Goal: Task Accomplishment & Management: Manage account settings

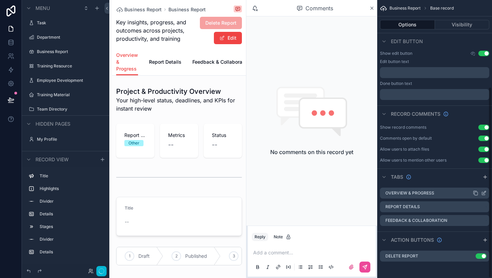
scroll to position [125, 0]
click at [422, 195] on label "Overview & Progress" at bounding box center [410, 192] width 49 height 5
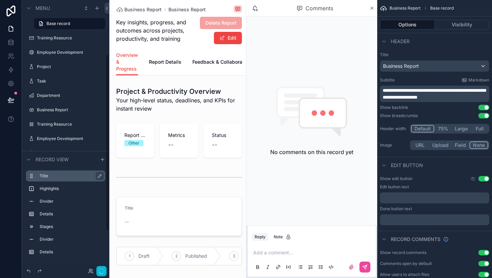
scroll to position [83, 0]
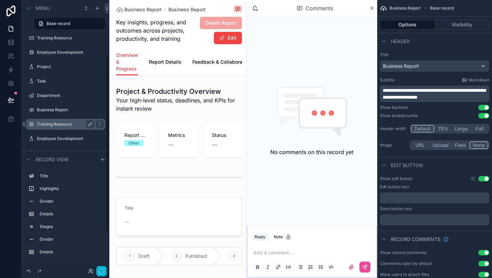
click at [67, 121] on label "Training Resource" at bounding box center [64, 123] width 55 height 5
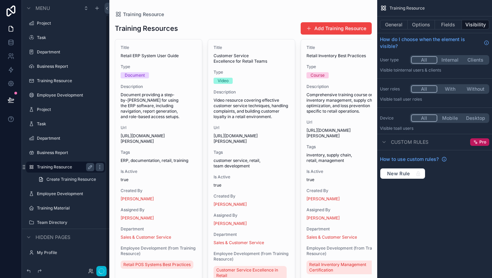
scroll to position [16, 0]
click at [66, 183] on link "Create Training Resource" at bounding box center [69, 179] width 71 height 11
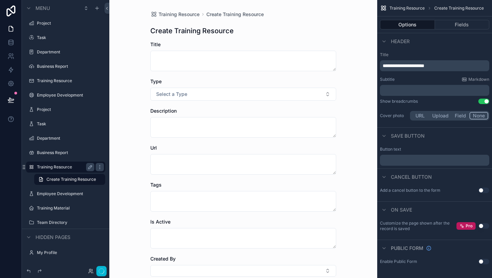
click at [482, 191] on button "Use setting" at bounding box center [484, 189] width 11 height 5
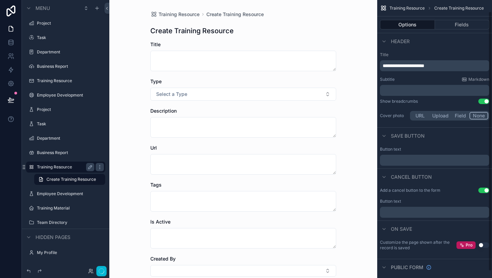
scroll to position [19, 0]
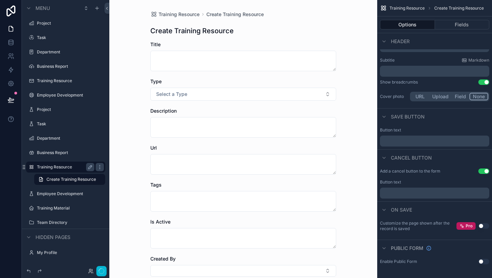
click at [485, 261] on button "Use setting" at bounding box center [484, 260] width 11 height 5
click at [57, 189] on div "Employee Development" at bounding box center [65, 193] width 57 height 8
click at [65, 182] on span "Create Training Resource" at bounding box center [71, 178] width 50 height 5
click at [62, 196] on label "Employee Development" at bounding box center [64, 193] width 55 height 5
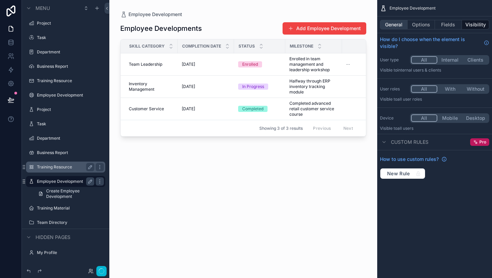
click at [400, 29] on button "General" at bounding box center [394, 25] width 28 height 10
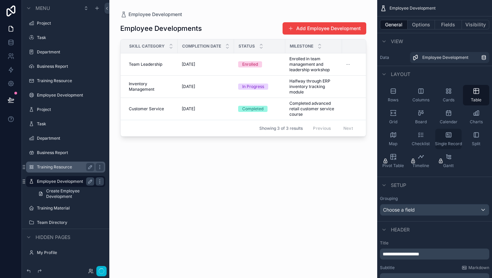
click at [455, 141] on span "Single Record" at bounding box center [448, 143] width 27 height 5
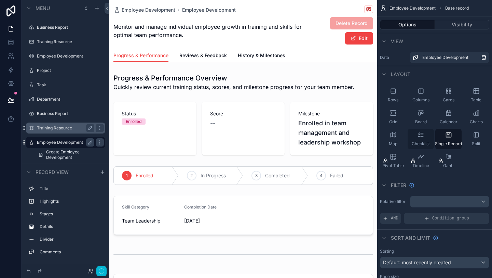
click at [429, 136] on div "Checklist" at bounding box center [421, 139] width 26 height 21
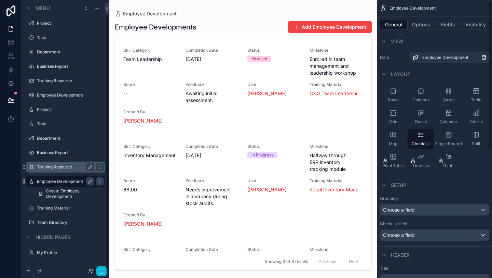
scroll to position [16, 0]
click at [59, 219] on label "Team Directory" at bounding box center [64, 221] width 55 height 5
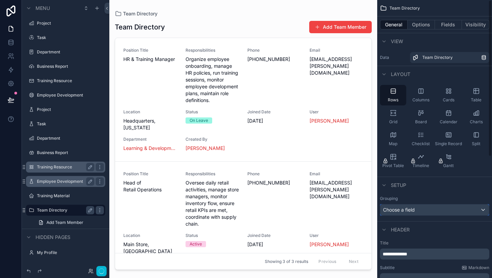
click at [426, 206] on div "Choose a field" at bounding box center [434, 209] width 109 height 11
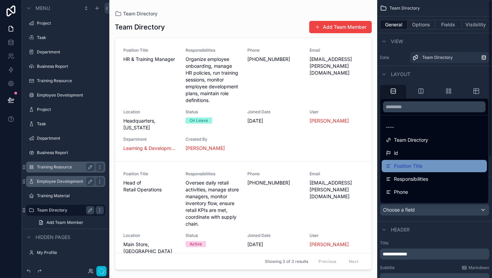
click at [440, 169] on div "Position Title" at bounding box center [434, 166] width 97 height 8
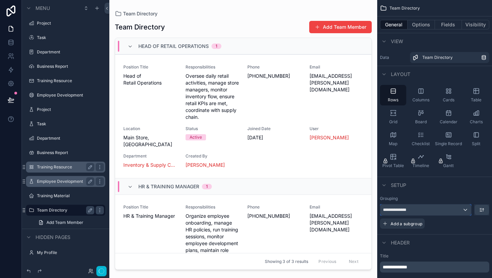
click at [431, 209] on div "**********" at bounding box center [425, 209] width 91 height 11
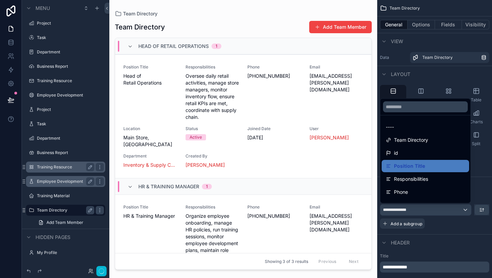
click at [442, 229] on div "scrollable content" at bounding box center [246, 139] width 492 height 278
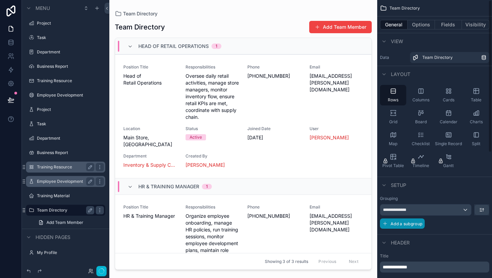
click at [417, 222] on span "Add a subgroup" at bounding box center [407, 223] width 32 height 5
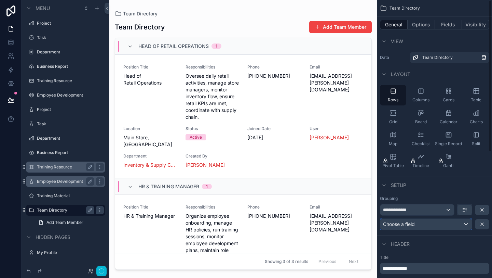
click at [424, 226] on div "Choose a field" at bounding box center [426, 223] width 92 height 11
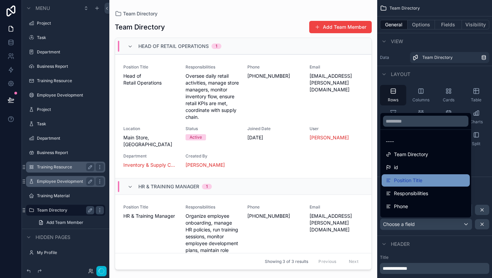
click at [426, 177] on div "Position Title" at bounding box center [426, 180] width 80 height 8
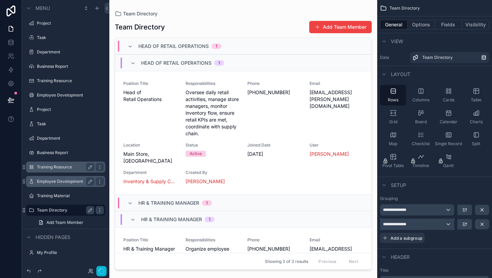
click at [433, 225] on div "**********" at bounding box center [417, 223] width 74 height 11
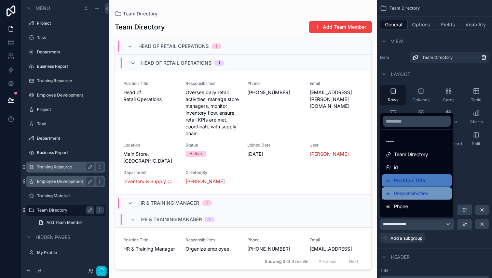
click at [426, 190] on span "Responsibilities" at bounding box center [411, 193] width 34 height 8
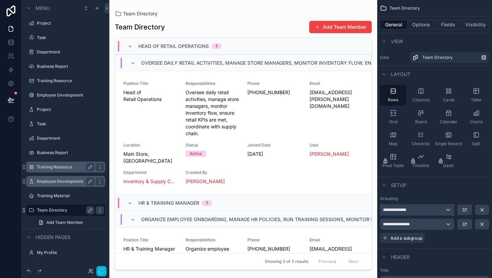
click at [435, 215] on button "**********" at bounding box center [417, 210] width 75 height 12
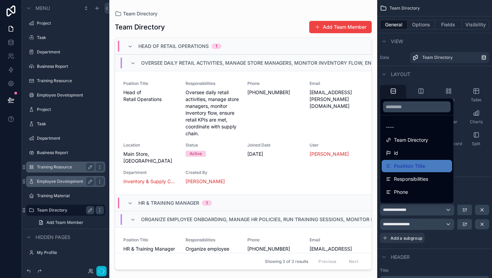
click at [435, 215] on div "scrollable content" at bounding box center [246, 139] width 492 height 278
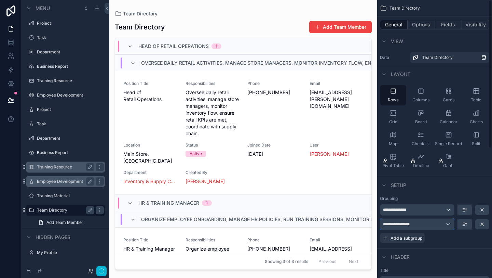
click at [434, 225] on div "**********" at bounding box center [417, 223] width 74 height 11
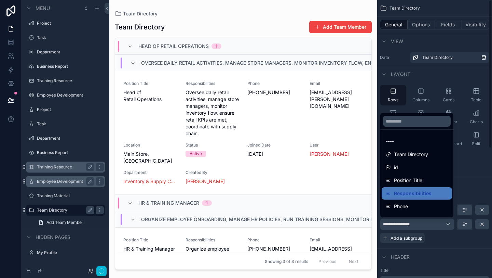
click at [434, 225] on div "scrollable content" at bounding box center [246, 139] width 492 height 278
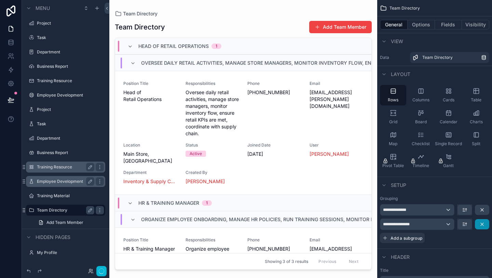
click at [485, 225] on icon "scrollable content" at bounding box center [482, 223] width 5 height 5
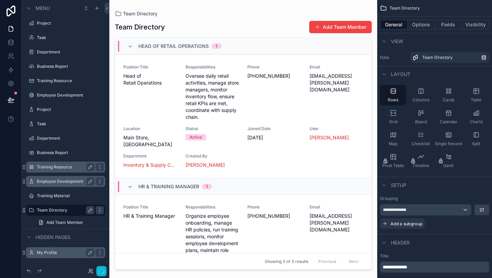
click at [62, 250] on label "My Profile" at bounding box center [64, 252] width 55 height 5
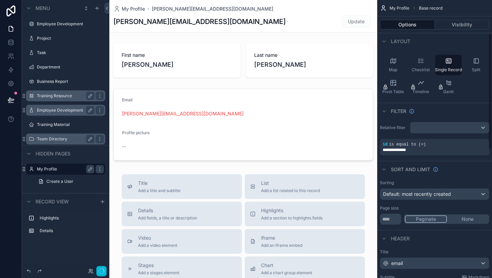
scroll to position [80, 0]
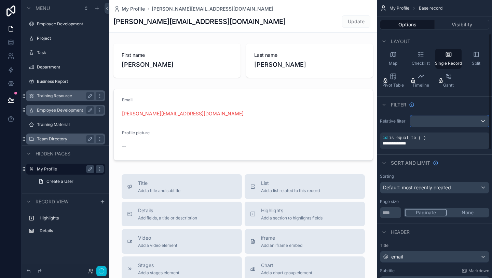
click at [436, 120] on div "scrollable content" at bounding box center [450, 121] width 79 height 11
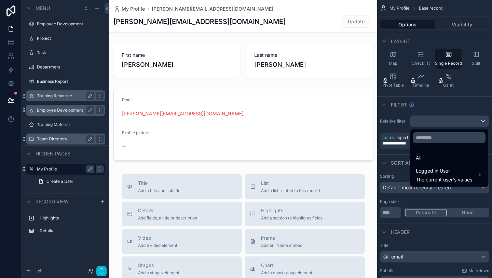
click at [436, 120] on div "scrollable content" at bounding box center [246, 139] width 492 height 278
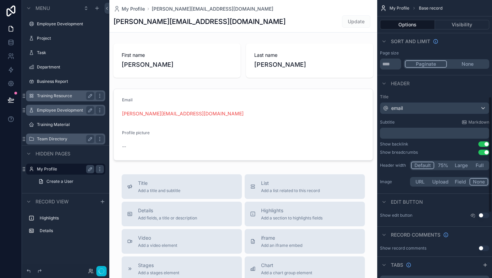
scroll to position [231, 0]
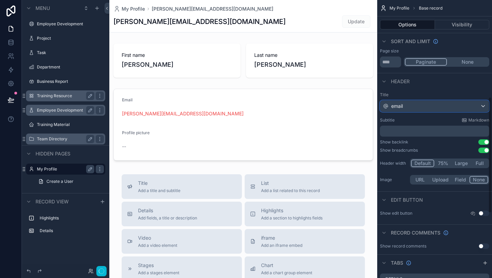
click at [416, 107] on div "email" at bounding box center [434, 106] width 109 height 11
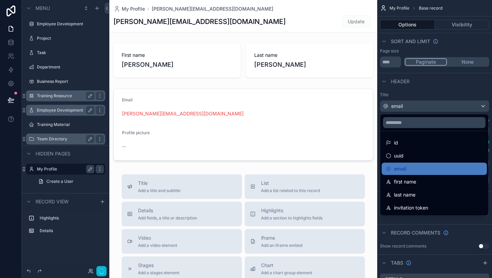
click at [416, 108] on div "scrollable content" at bounding box center [246, 139] width 492 height 278
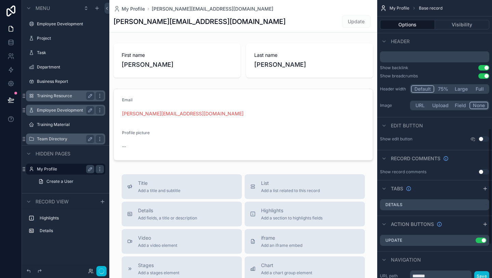
scroll to position [308, 0]
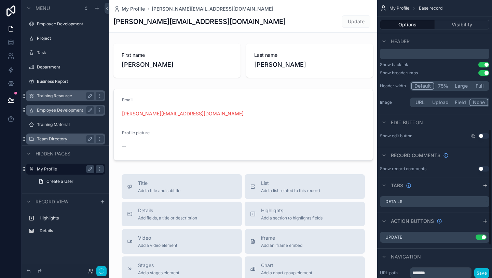
click at [483, 138] on button "Use setting" at bounding box center [484, 135] width 11 height 5
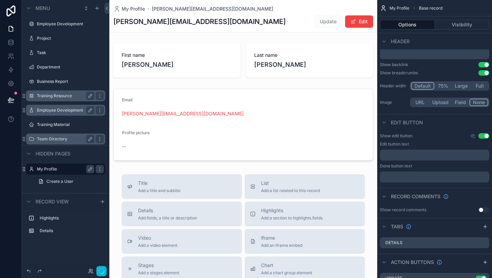
click at [482, 210] on button "Use setting" at bounding box center [484, 209] width 11 height 5
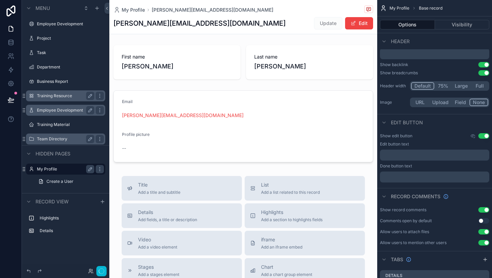
click at [482, 210] on button "Use setting" at bounding box center [484, 209] width 11 height 5
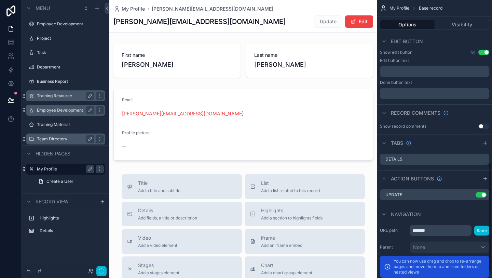
scroll to position [427, 0]
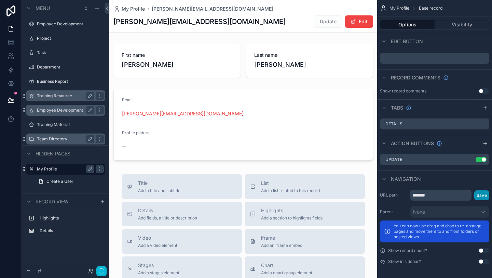
click at [484, 194] on button "Save" at bounding box center [481, 195] width 15 height 10
click at [486, 193] on button "Save" at bounding box center [481, 195] width 15 height 10
click at [334, 22] on span "Update" at bounding box center [328, 21] width 28 height 12
click at [261, 20] on div "[PERSON_NAME][EMAIL_ADDRESS][DOMAIN_NAME] Update Edit" at bounding box center [243, 21] width 260 height 13
click at [41, 10] on span "Menu" at bounding box center [43, 8] width 14 height 7
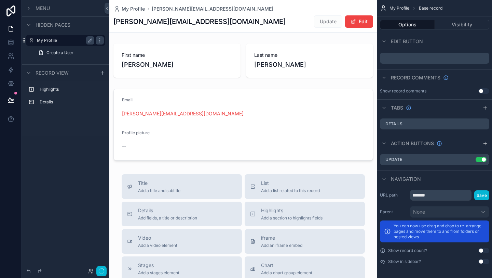
scroll to position [0, 0]
click at [40, 12] on div "Menu" at bounding box center [66, 8] width 88 height 16
click at [46, 42] on label "My Profile" at bounding box center [64, 40] width 55 height 5
click at [52, 43] on div "My Profile" at bounding box center [65, 40] width 57 height 8
click at [41, 5] on span "Menu" at bounding box center [43, 8] width 14 height 7
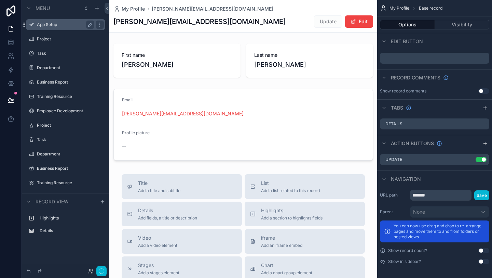
click at [44, 27] on div "App Setup" at bounding box center [65, 25] width 57 height 8
click at [51, 24] on label "App Setup" at bounding box center [64, 24] width 55 height 5
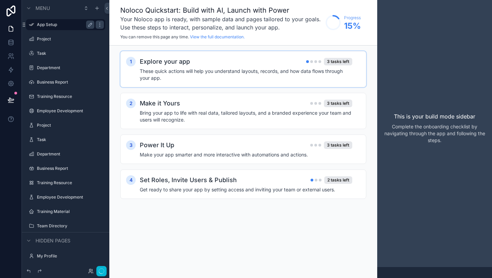
click at [253, 80] on h4 "These quick actions will help you understand layouts, records, and how data flo…" at bounding box center [246, 75] width 213 height 14
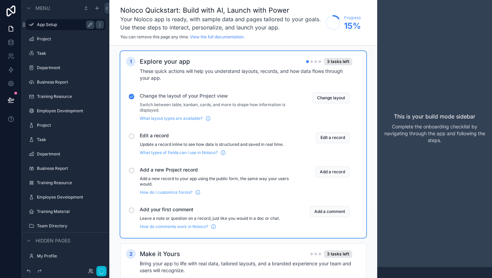
click at [130, 135] on div "scrollable content" at bounding box center [131, 135] width 5 height 5
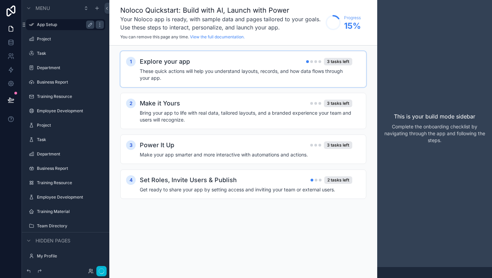
click at [177, 71] on h4 "These quick actions will help you understand layouts, records, and how data flo…" at bounding box center [246, 75] width 213 height 14
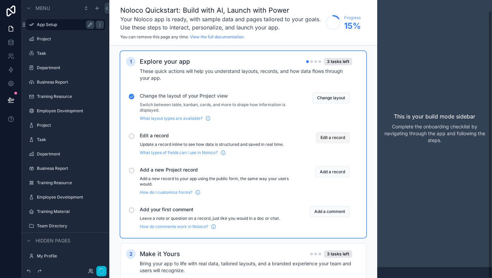
click at [329, 137] on button "Edit a record" at bounding box center [333, 137] width 34 height 11
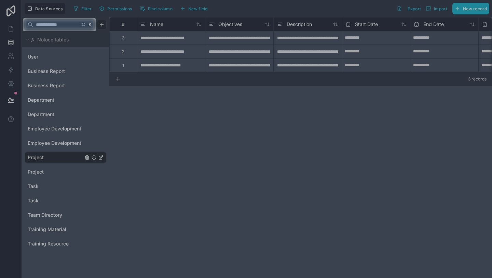
click at [209, 146] on div at bounding box center [246, 154] width 492 height 246
click at [92, 23] on span "K" at bounding box center [90, 24] width 5 height 5
click at [260, 47] on div at bounding box center [246, 154] width 492 height 246
click at [79, 26] on input "text" at bounding box center [56, 24] width 46 height 12
click at [92, 24] on span "K" at bounding box center [90, 24] width 5 height 5
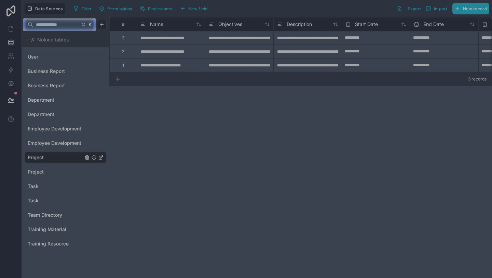
click at [50, 24] on input "text" at bounding box center [56, 24] width 46 height 12
type input "*"
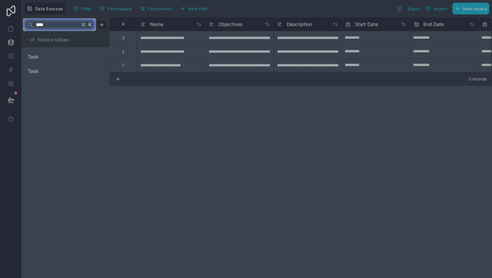
type input "****"
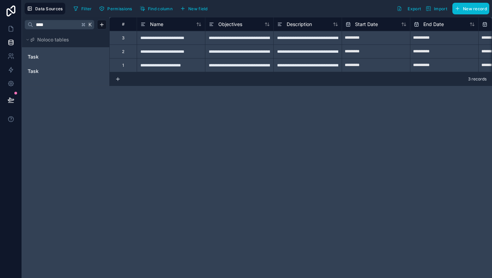
click at [50, 59] on div at bounding box center [246, 154] width 492 height 246
click at [11, 99] on icon at bounding box center [11, 99] width 7 height 7
click at [12, 85] on icon at bounding box center [10, 83] width 5 height 5
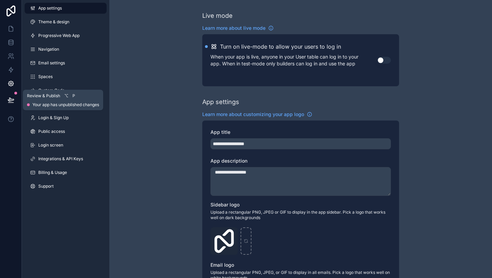
click at [14, 99] on icon at bounding box center [11, 99] width 7 height 7
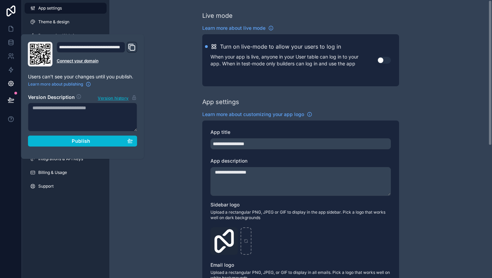
click at [167, 85] on div "**********" at bounding box center [300, 264] width 383 height 529
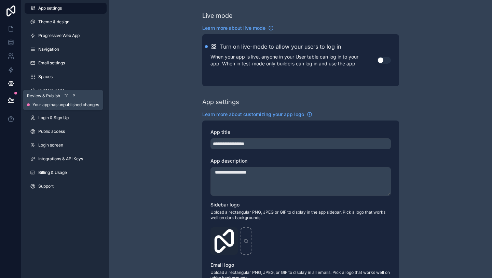
click at [12, 98] on icon at bounding box center [11, 99] width 7 height 7
click at [11, 144] on div at bounding box center [11, 139] width 22 height 278
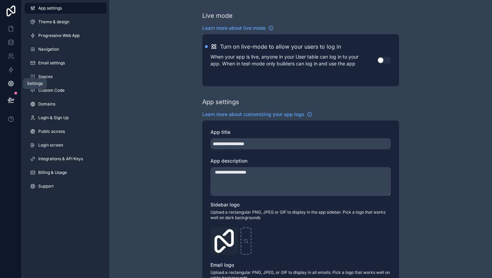
click at [13, 83] on icon at bounding box center [10, 83] width 5 height 5
click at [13, 69] on icon at bounding box center [11, 69] width 7 height 7
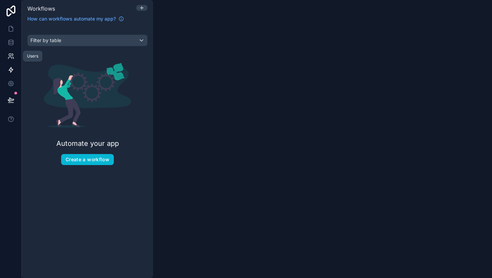
click at [16, 56] on link at bounding box center [11, 56] width 22 height 14
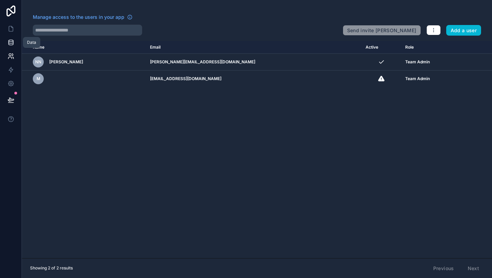
click at [11, 41] on icon at bounding box center [11, 42] width 7 height 7
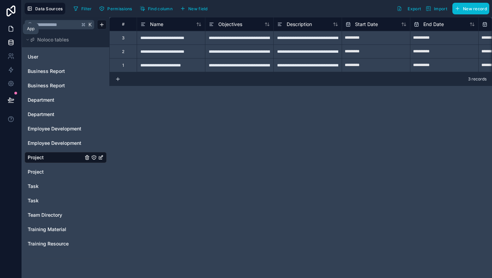
click at [11, 29] on icon at bounding box center [11, 28] width 7 height 7
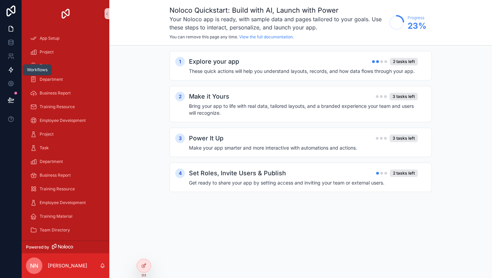
click at [13, 73] on link at bounding box center [11, 70] width 22 height 14
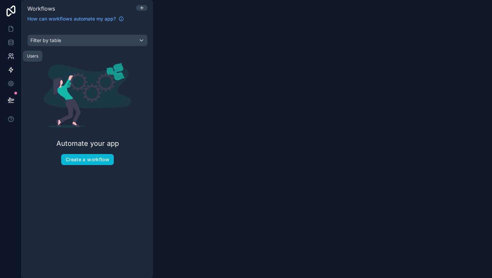
click at [11, 57] on icon at bounding box center [11, 56] width 7 height 7
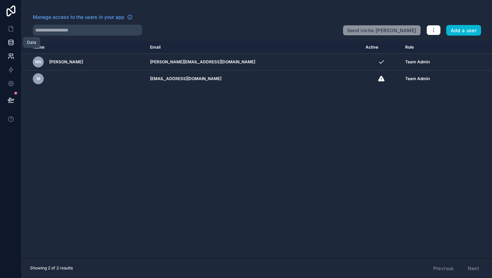
click at [10, 47] on link at bounding box center [11, 43] width 22 height 14
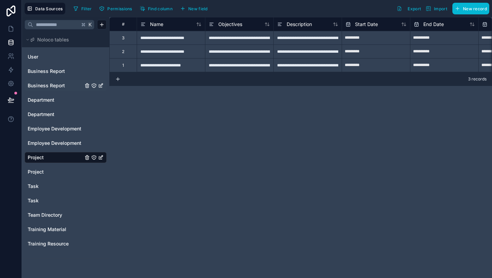
click at [55, 90] on div "Business Report" at bounding box center [66, 85] width 82 height 11
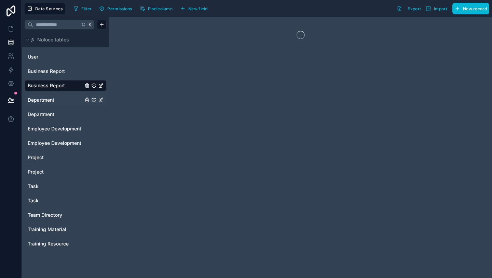
click at [52, 99] on span "Department" at bounding box center [41, 99] width 27 height 7
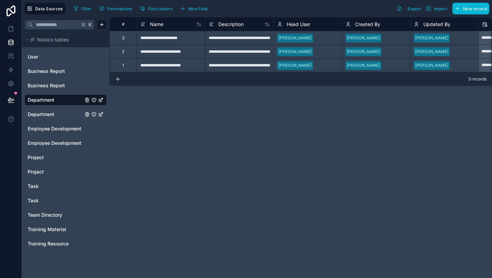
click at [48, 110] on div "Department" at bounding box center [66, 114] width 82 height 11
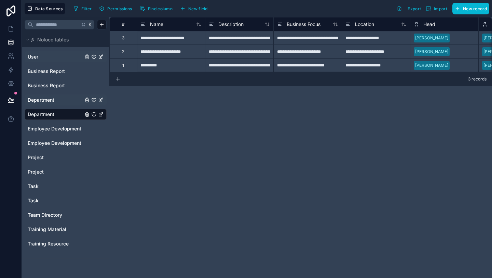
click at [43, 54] on link "User" at bounding box center [55, 56] width 55 height 7
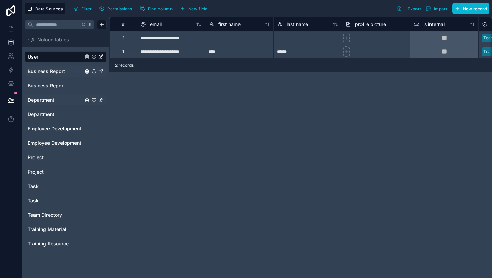
click at [50, 67] on div "Business Report" at bounding box center [66, 71] width 82 height 11
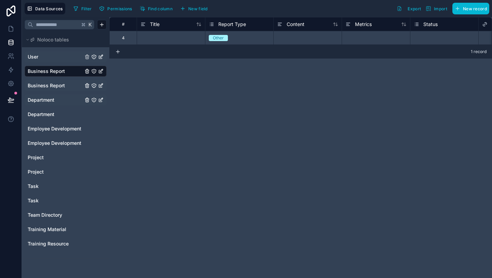
click at [55, 83] on span "Business Report" at bounding box center [46, 85] width 37 height 7
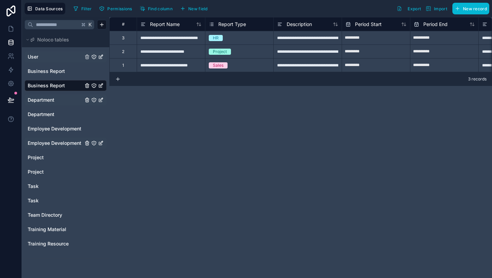
click at [46, 145] on span "Employee Development" at bounding box center [55, 142] width 54 height 7
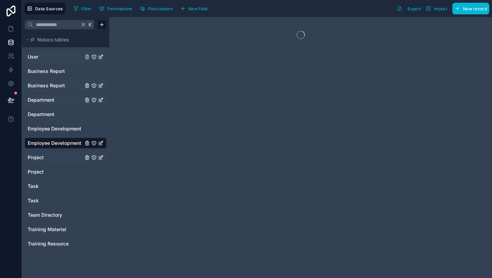
click at [42, 154] on span "Project" at bounding box center [36, 157] width 16 height 7
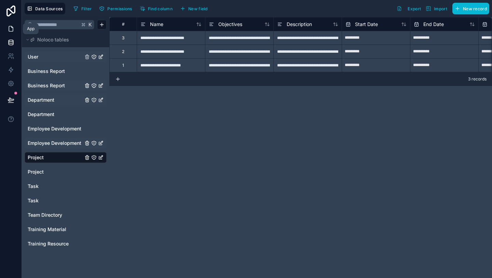
click at [5, 28] on link at bounding box center [11, 29] width 22 height 14
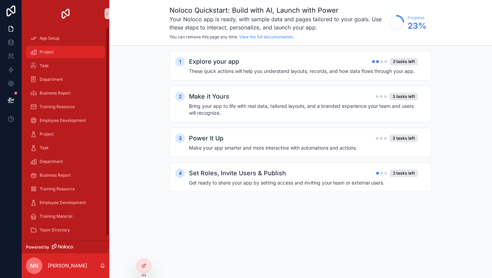
click at [80, 56] on div "Project" at bounding box center [65, 51] width 71 height 11
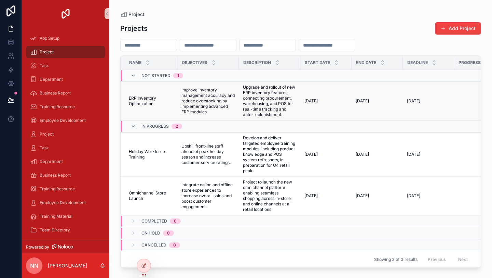
click at [304, 105] on td "[DATE] [DATE]" at bounding box center [325, 101] width 51 height 39
click at [142, 101] on span "ERP Inventory Optimization" at bounding box center [151, 100] width 44 height 11
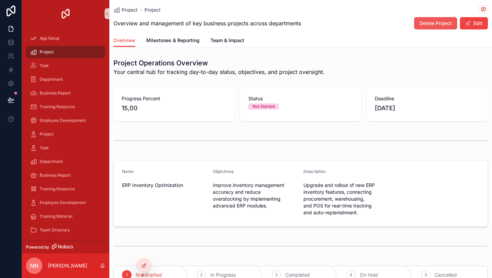
click at [432, 23] on span "Delete Project" at bounding box center [436, 23] width 32 height 7
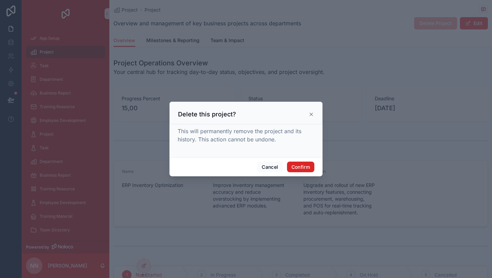
click at [303, 168] on button "Confirm" at bounding box center [300, 166] width 27 height 11
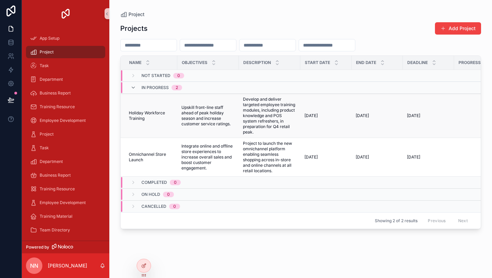
click at [142, 124] on td "Holiday Workforce Training Holiday Workforce Training" at bounding box center [149, 116] width 57 height 44
click at [146, 112] on span "Holiday Workforce Training" at bounding box center [151, 115] width 44 height 11
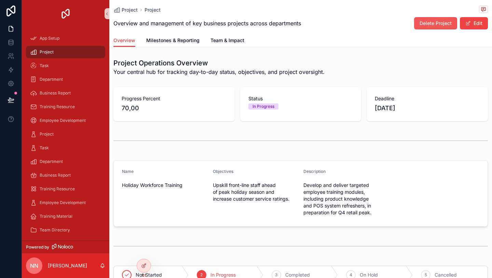
click at [436, 28] on button "Delete Project" at bounding box center [435, 23] width 43 height 12
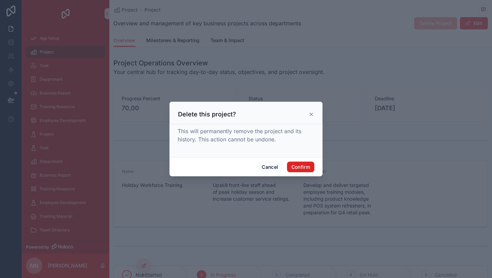
click at [301, 168] on button "Confirm" at bounding box center [300, 166] width 27 height 11
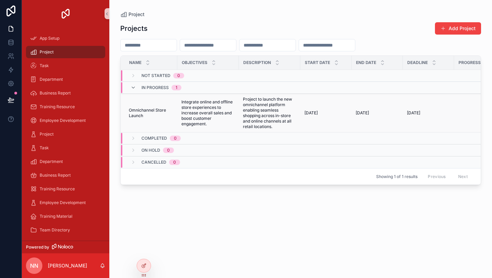
click at [140, 115] on span "Omnichannel Store Launch" at bounding box center [151, 112] width 44 height 11
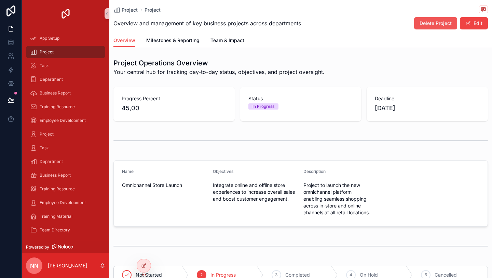
click at [440, 21] on span "Delete Project" at bounding box center [436, 23] width 32 height 7
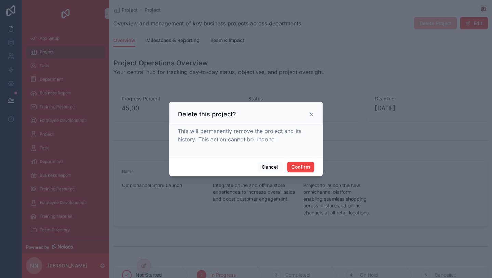
click at [304, 160] on div "Cancel Confirm" at bounding box center [246, 166] width 153 height 19
click at [304, 164] on button "Confirm" at bounding box center [300, 166] width 27 height 11
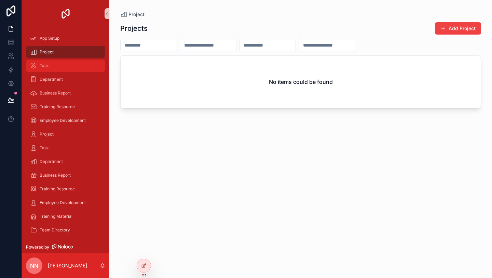
click at [59, 67] on div "Task" at bounding box center [65, 65] width 71 height 11
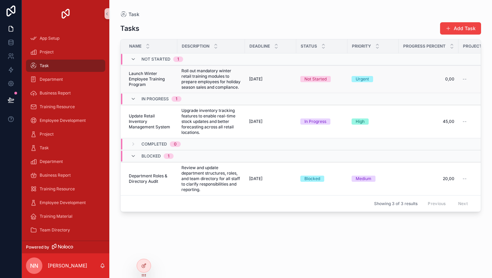
click at [162, 80] on span "Launch Winter Employee Training Program" at bounding box center [151, 79] width 44 height 16
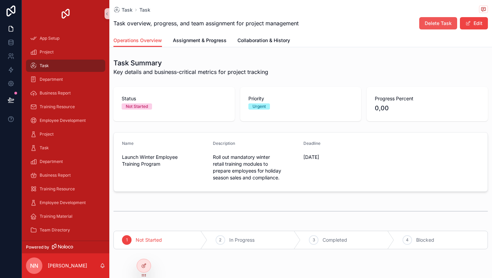
click at [439, 25] on span "Delete Task" at bounding box center [438, 23] width 27 height 7
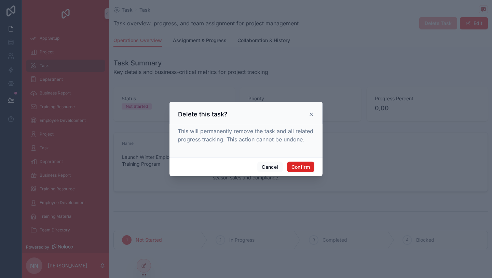
click at [303, 166] on button "Confirm" at bounding box center [300, 166] width 27 height 11
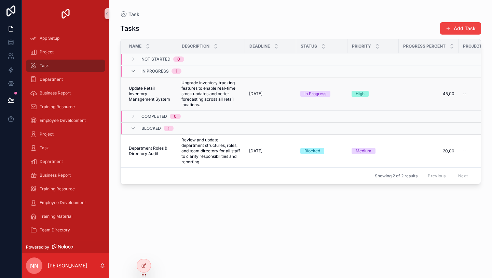
click at [151, 99] on span "Update Retail Inventory Management System" at bounding box center [151, 93] width 44 height 16
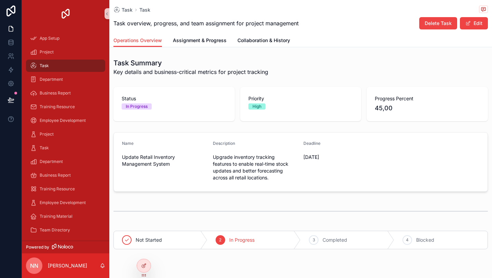
click at [431, 27] on button "Delete Task" at bounding box center [438, 23] width 38 height 12
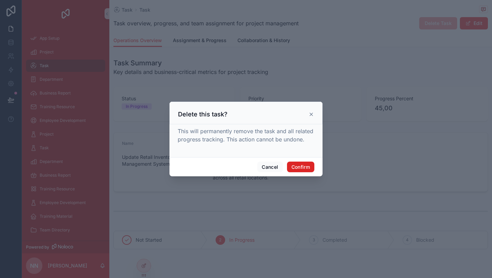
click at [307, 163] on button "Confirm" at bounding box center [300, 166] width 27 height 11
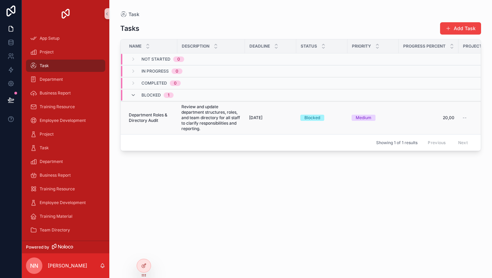
click at [152, 114] on span "Department Roles & Directory Audit" at bounding box center [151, 117] width 44 height 11
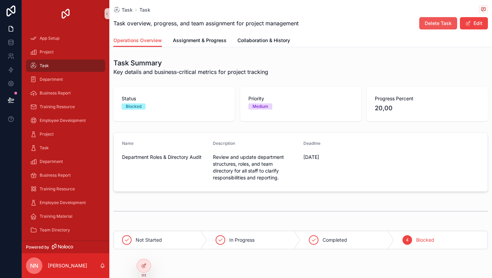
click at [428, 25] on span "Delete Task" at bounding box center [438, 23] width 27 height 7
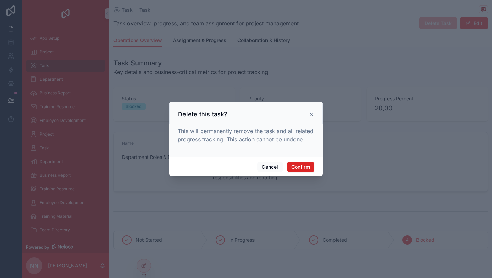
click at [306, 162] on button "Confirm" at bounding box center [300, 166] width 27 height 11
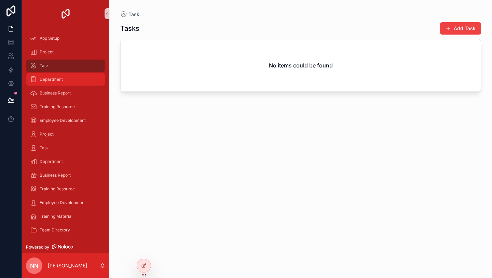
click at [69, 80] on div "Department" at bounding box center [65, 79] width 71 height 11
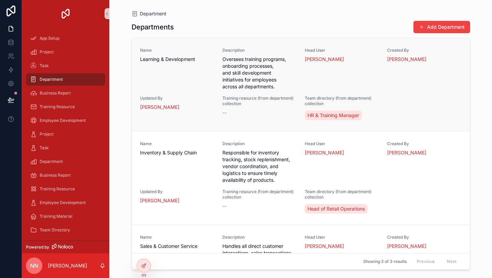
click at [142, 65] on div "Name Learning & Development" at bounding box center [177, 69] width 74 height 42
